Goal: Find specific page/section: Find specific page/section

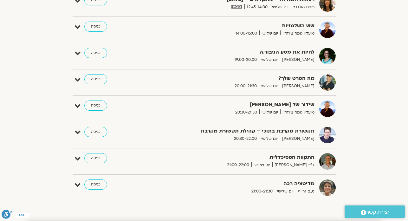
scroll to position [446, 0]
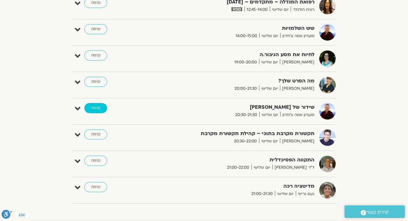
click at [96, 108] on link "כניסה" at bounding box center [95, 108] width 23 height 10
click at [97, 107] on link "כניסה" at bounding box center [95, 108] width 23 height 10
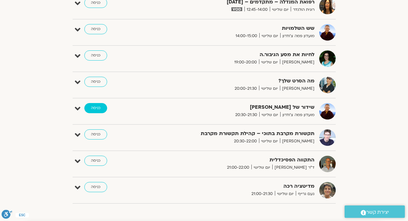
click at [97, 107] on link "כניסה" at bounding box center [95, 108] width 23 height 10
